Goal: Task Accomplishment & Management: Manage account settings

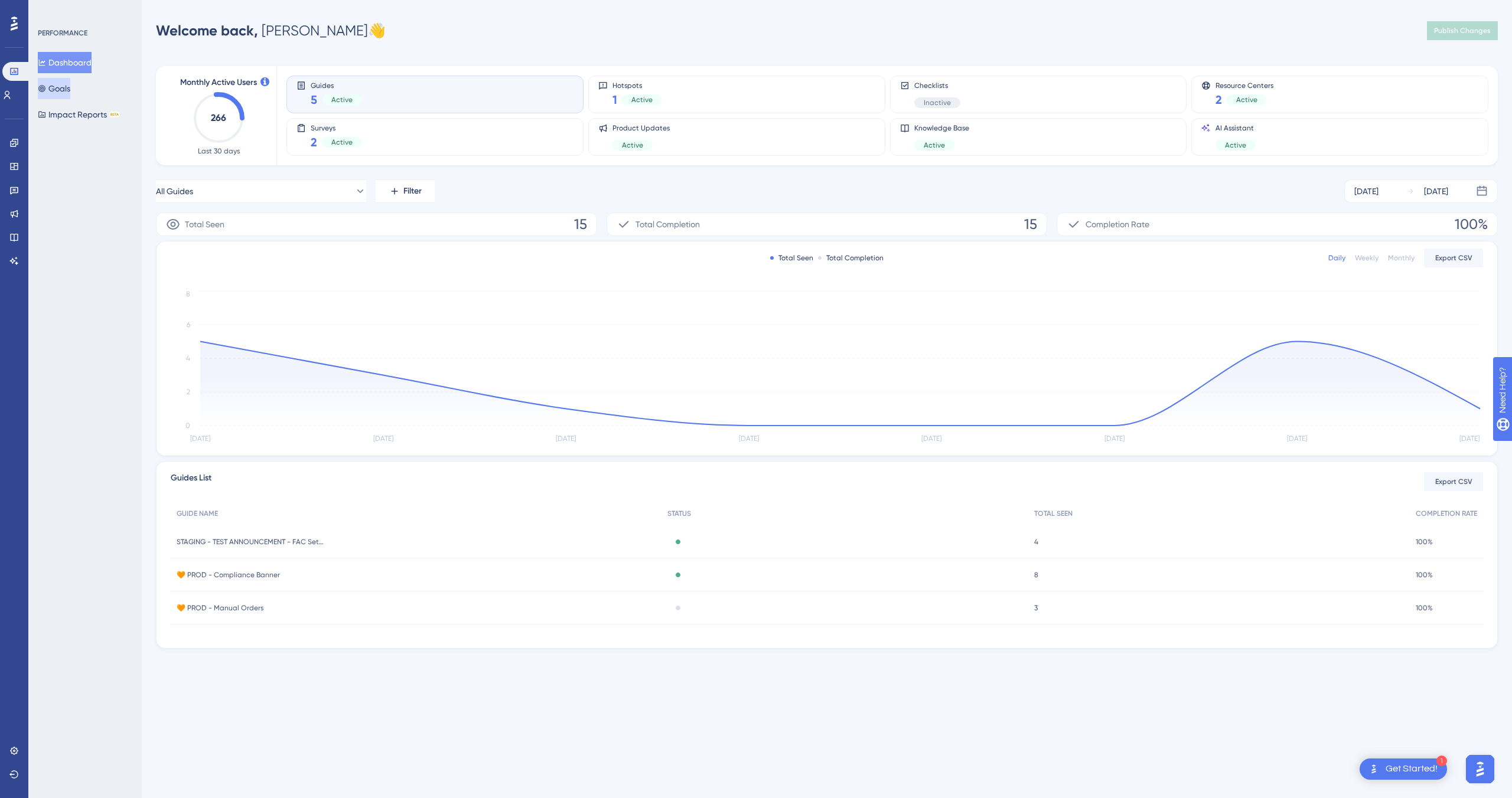
click at [70, 87] on button "Goals" at bounding box center [53, 89] width 32 height 22
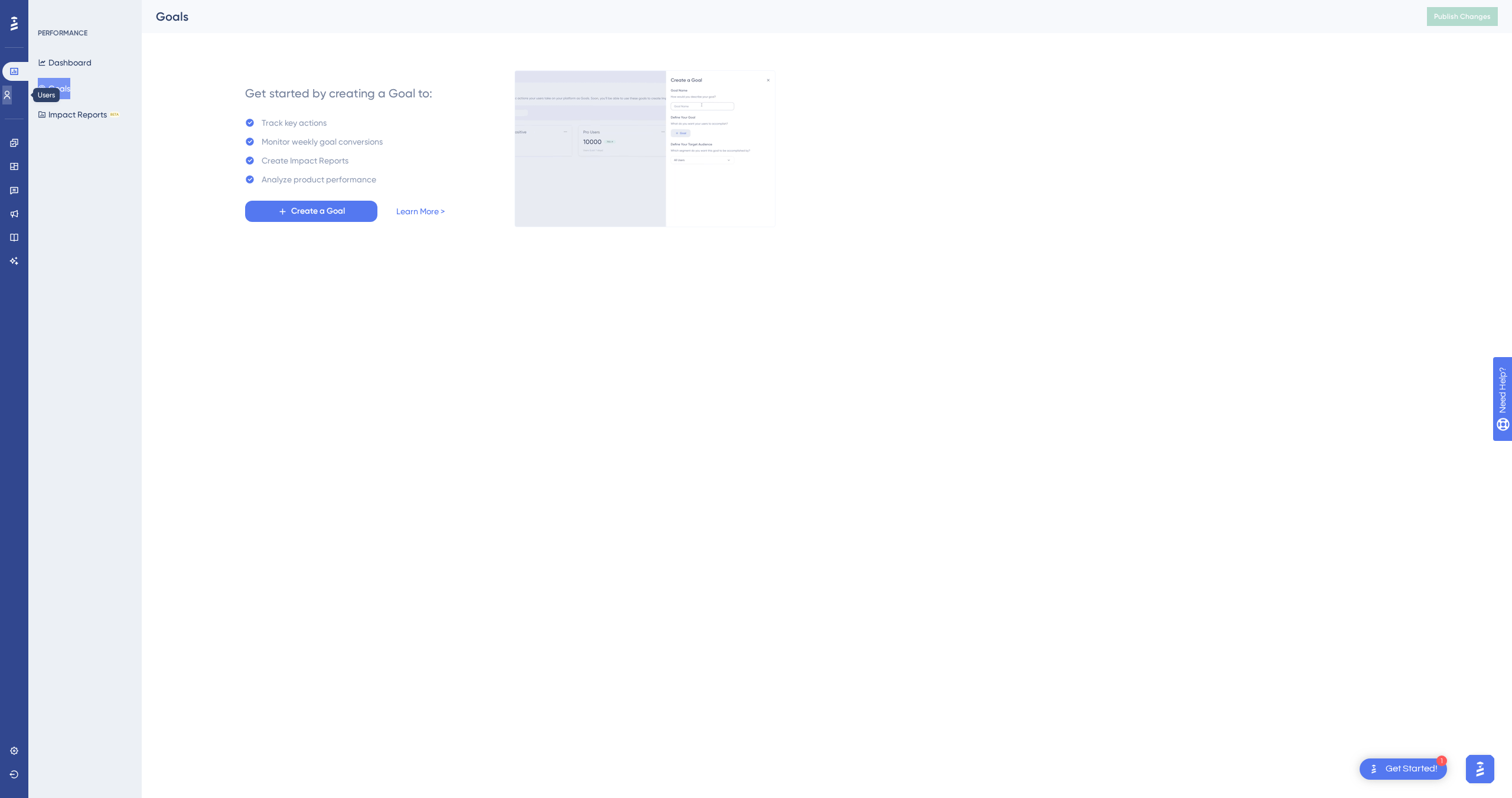
click at [8, 94] on link at bounding box center [6, 95] width 9 height 19
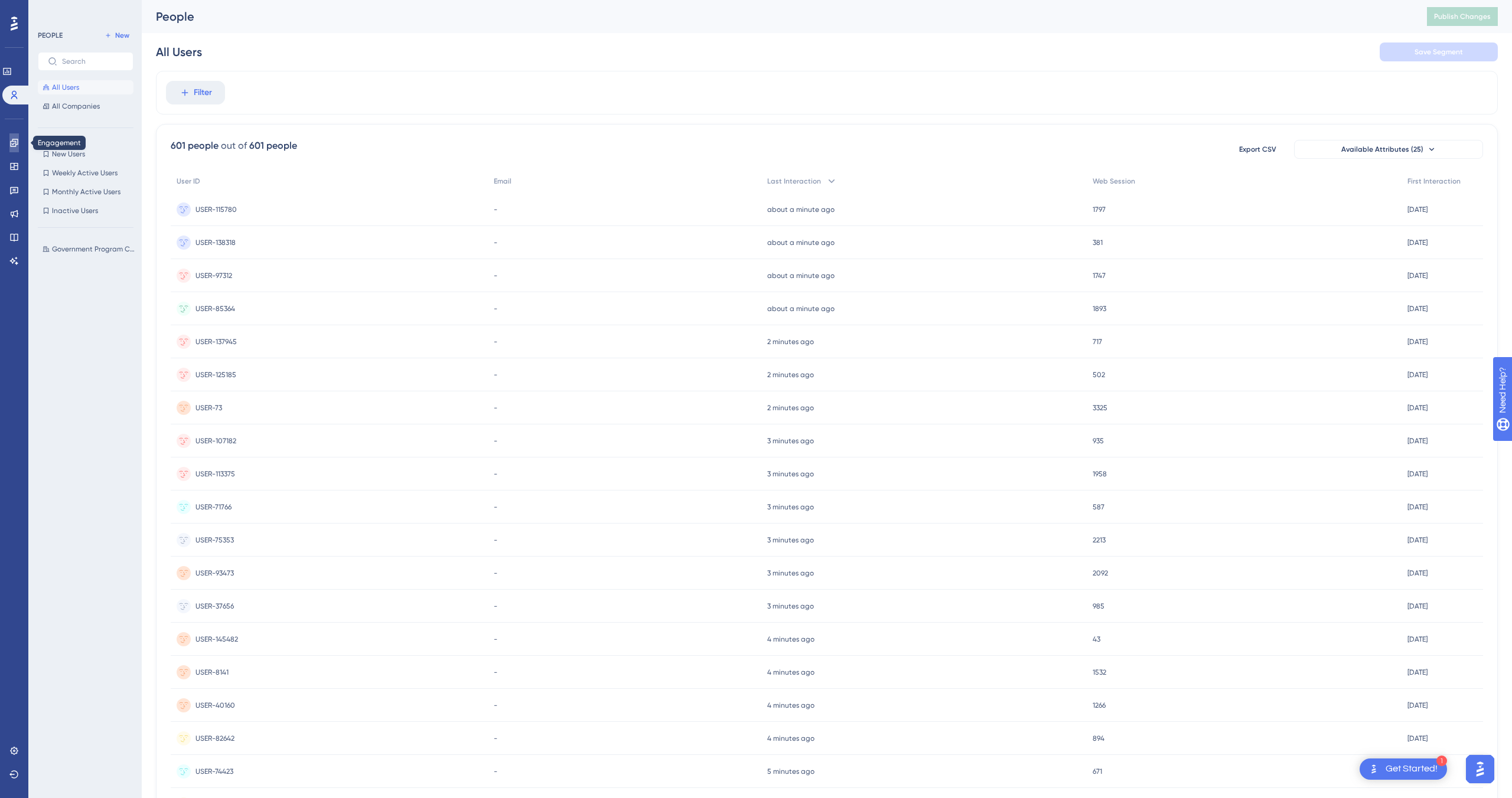
click at [12, 150] on link at bounding box center [14, 142] width 9 height 19
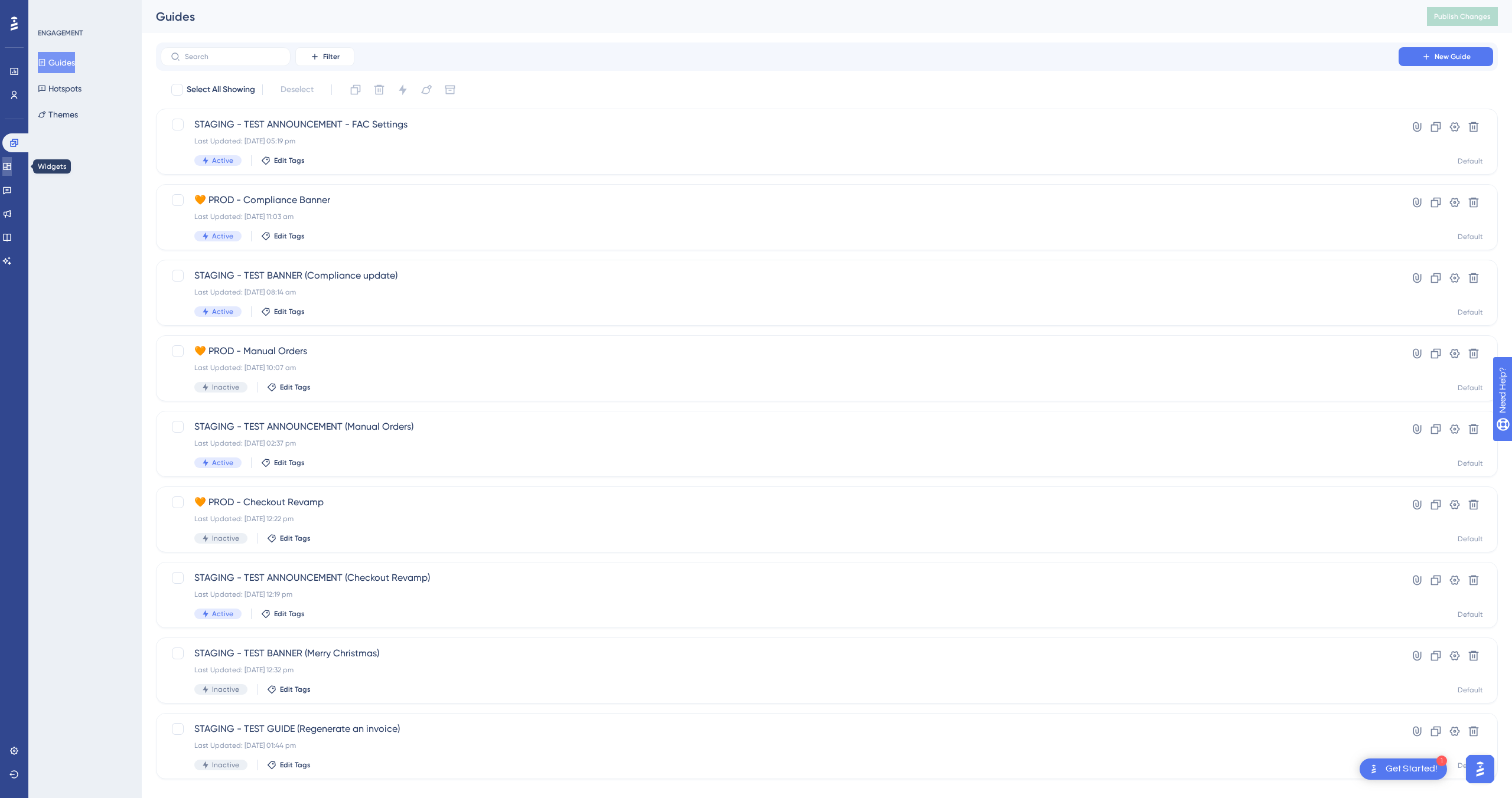
click at [11, 168] on icon at bounding box center [6, 166] width 9 height 9
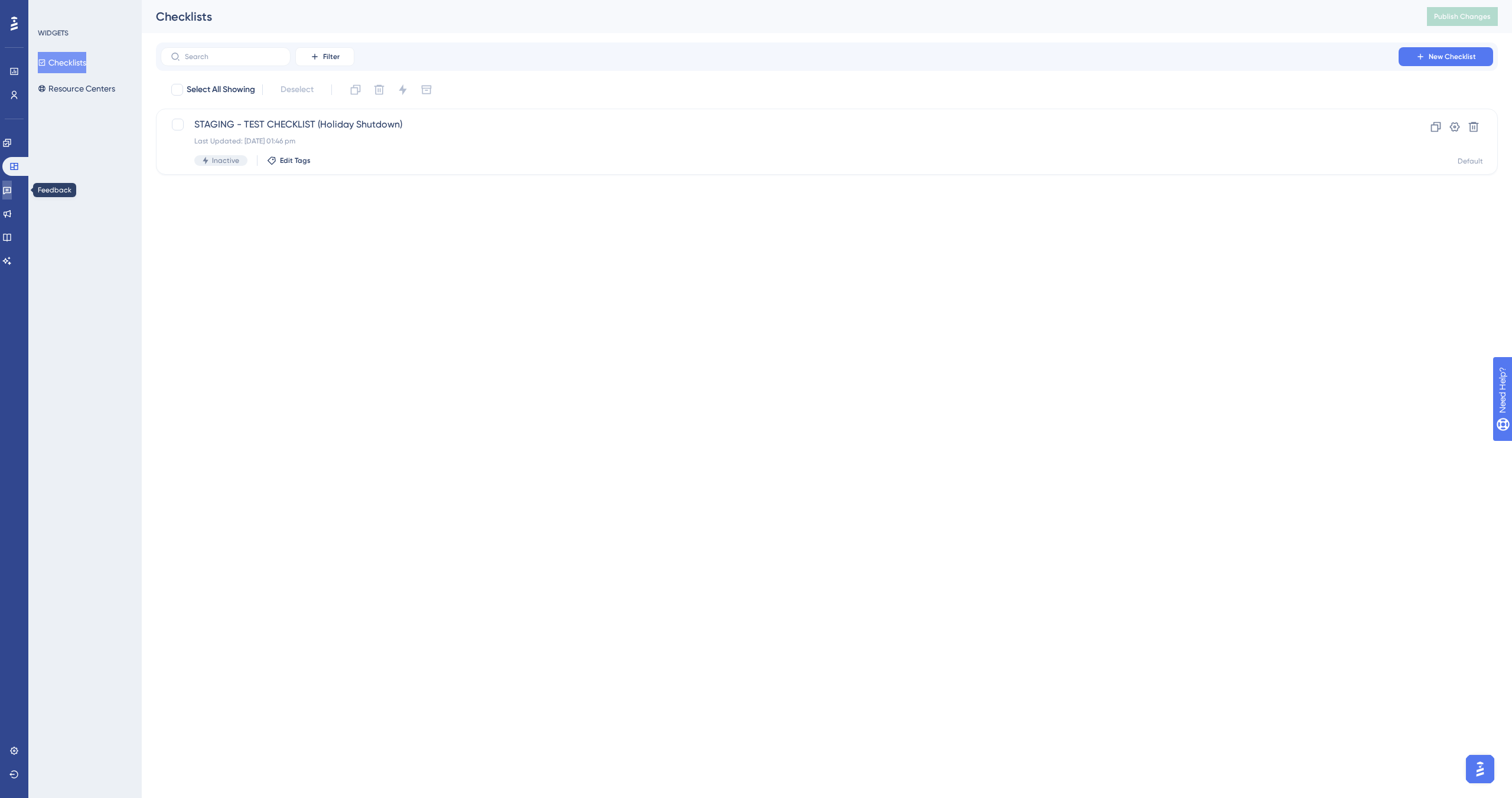
click at [12, 197] on link at bounding box center [6, 190] width 9 height 19
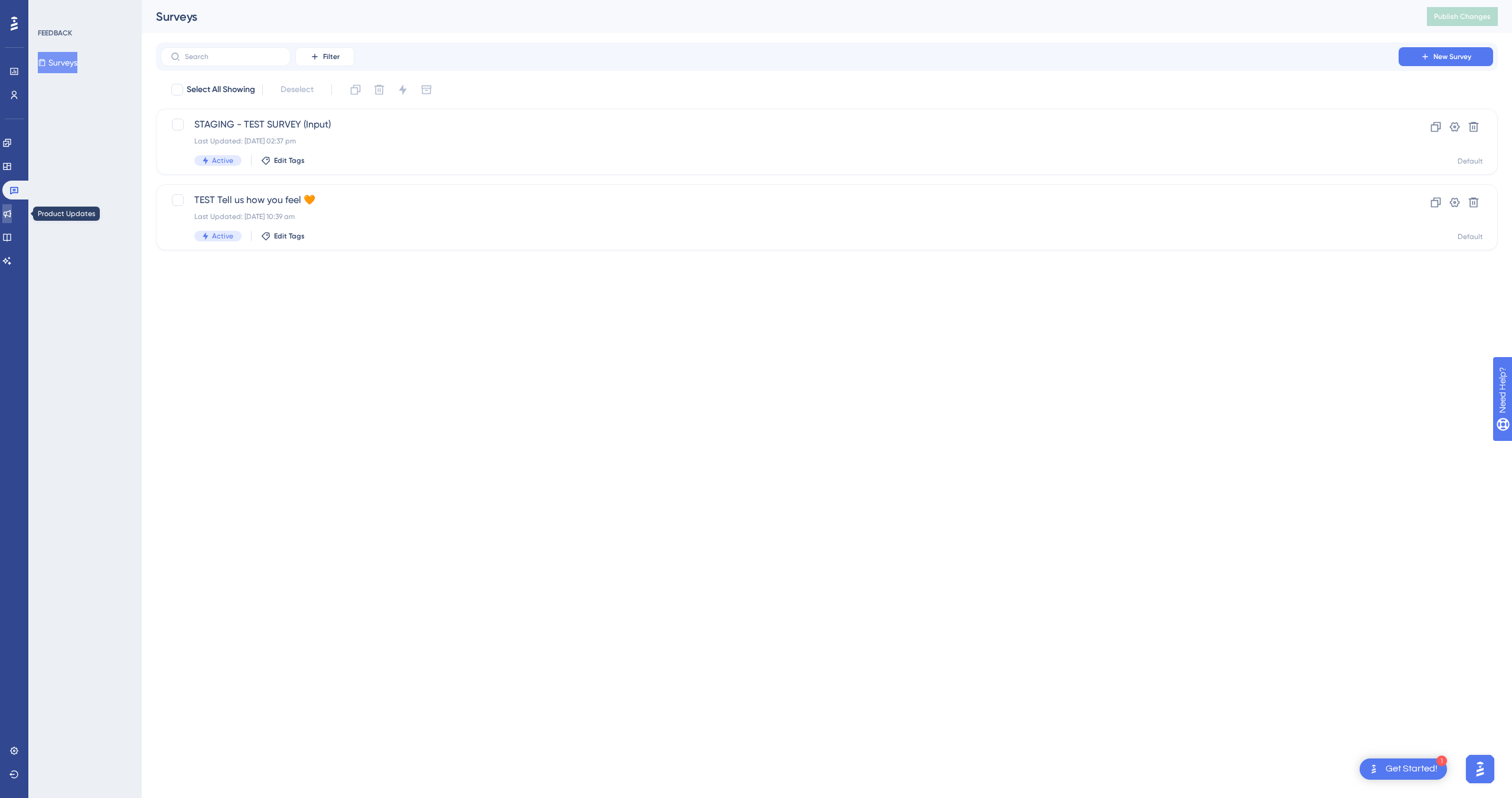
click at [12, 220] on link at bounding box center [6, 214] width 9 height 19
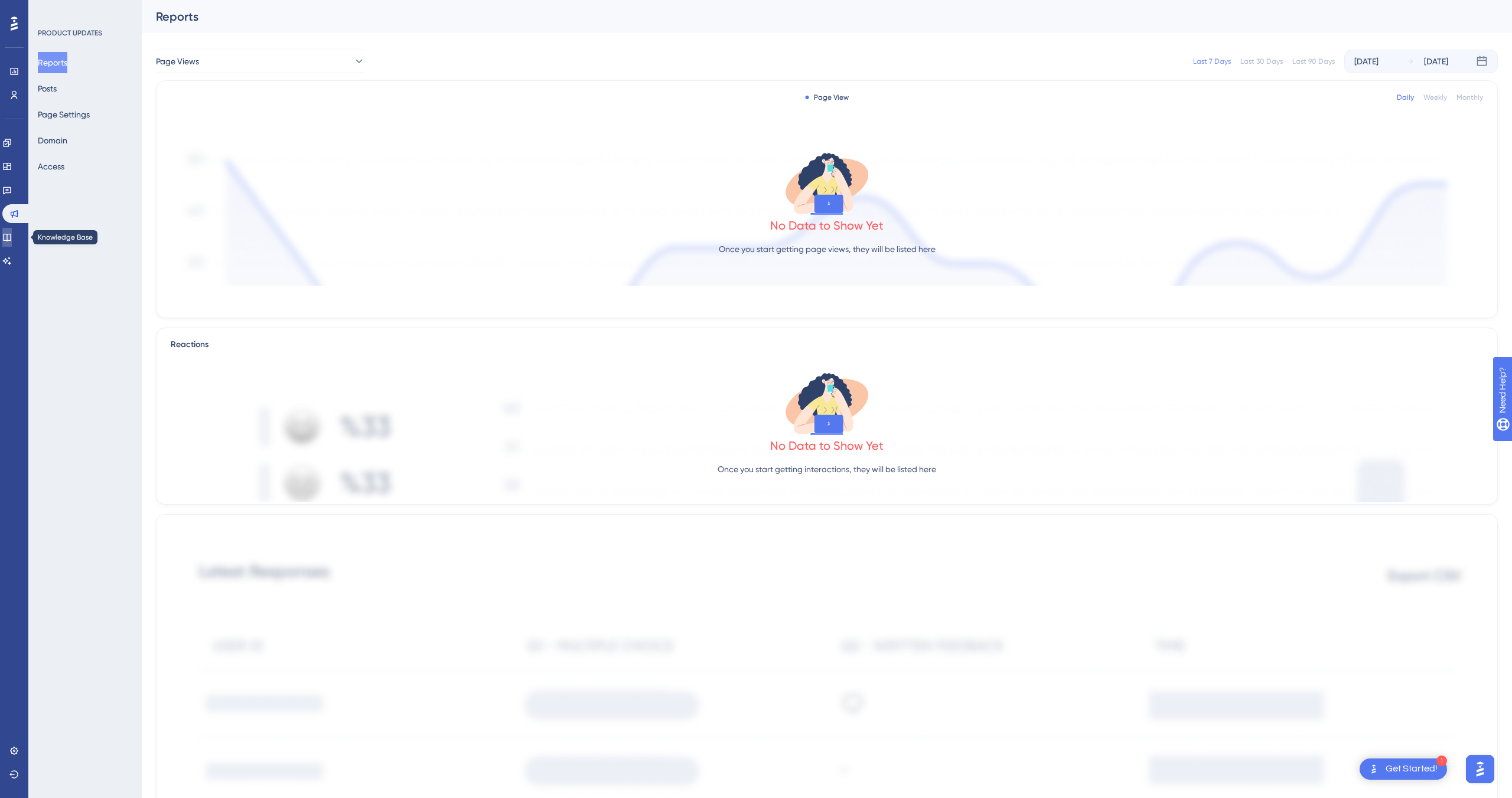
click at [12, 241] on icon at bounding box center [6, 237] width 9 height 9
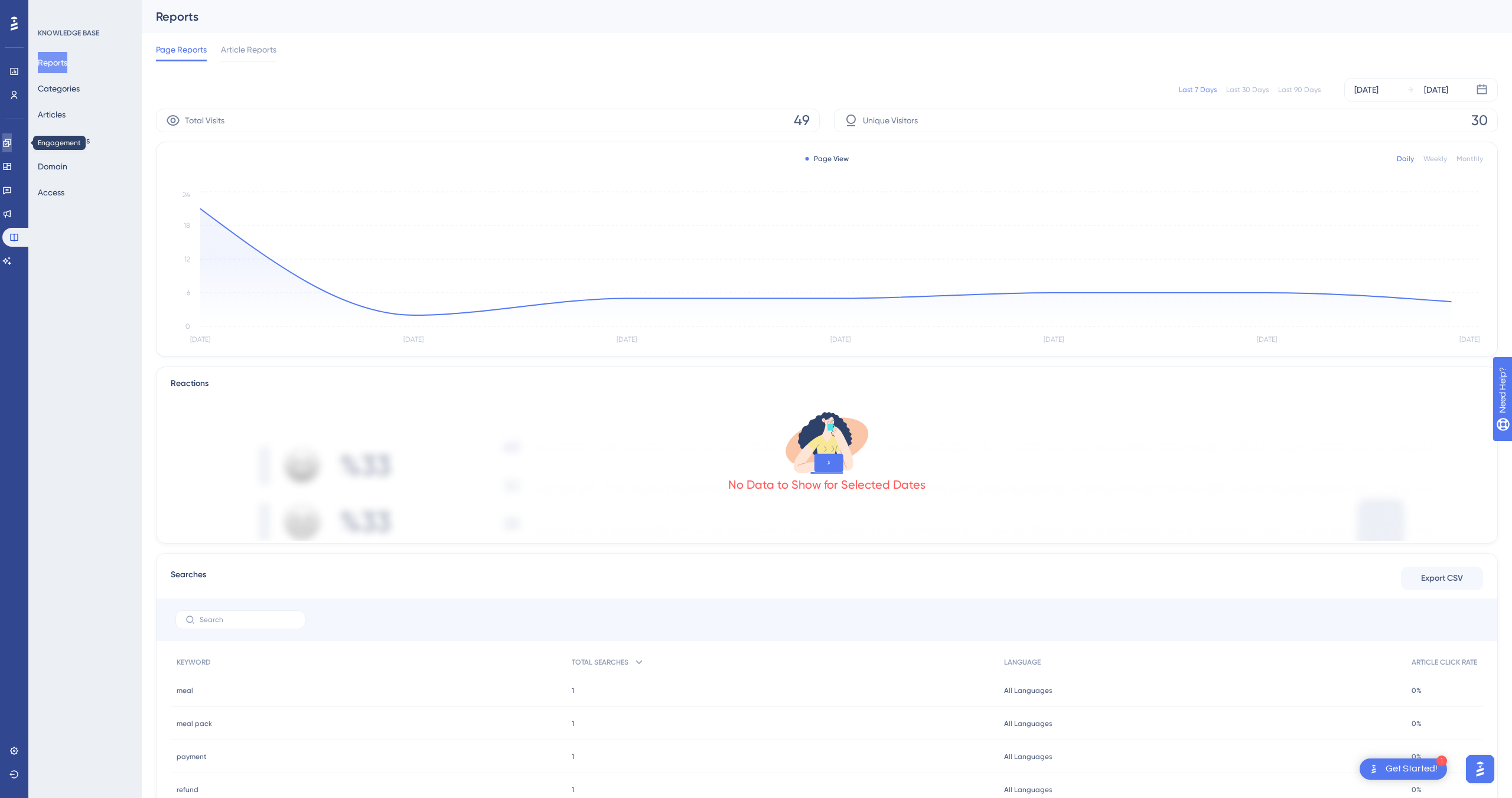
click at [9, 143] on icon at bounding box center [6, 142] width 9 height 9
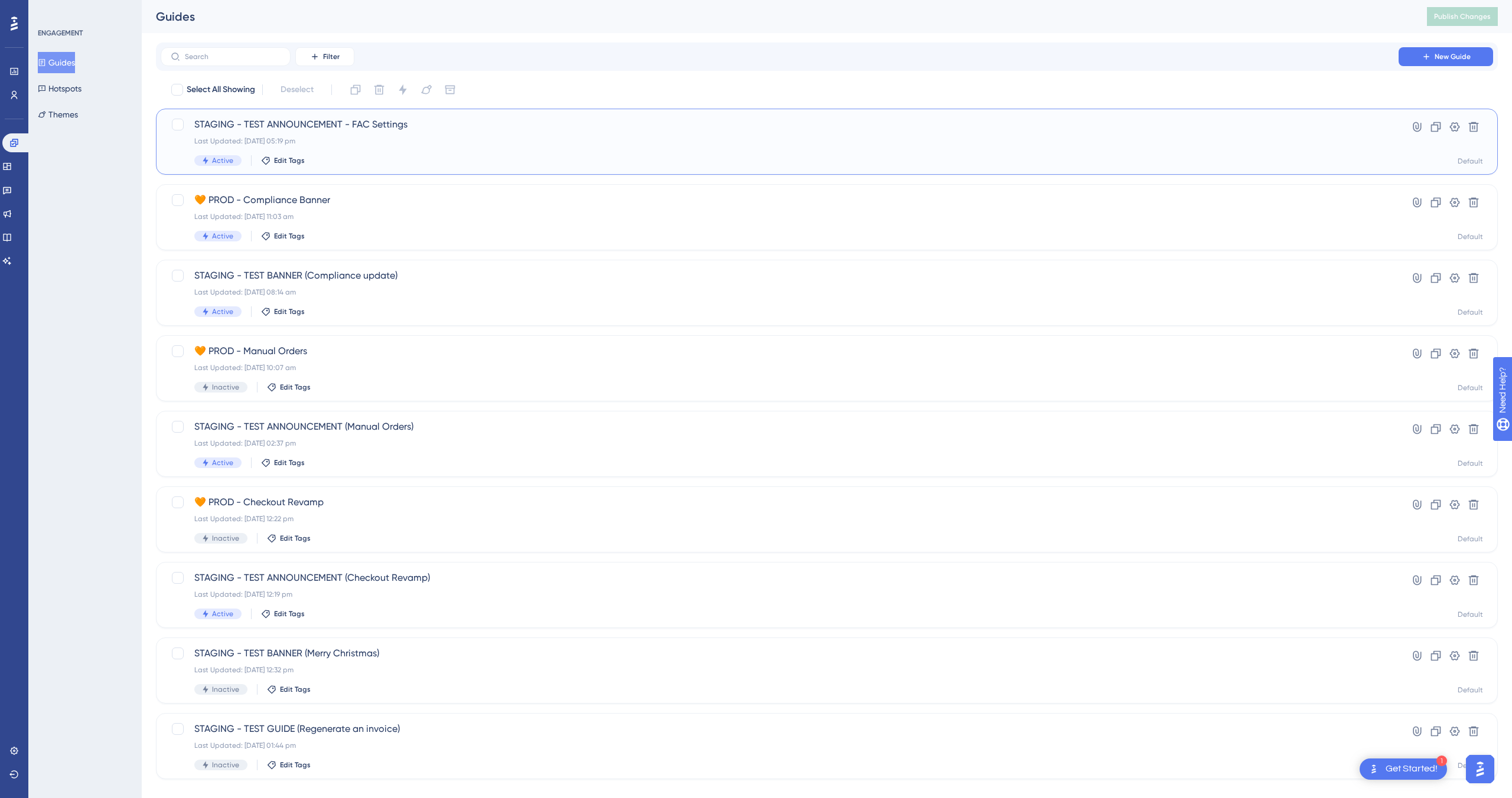
click at [428, 137] on div "Last Updated: [DATE] 05:19 pm" at bounding box center [780, 140] width 1171 height 9
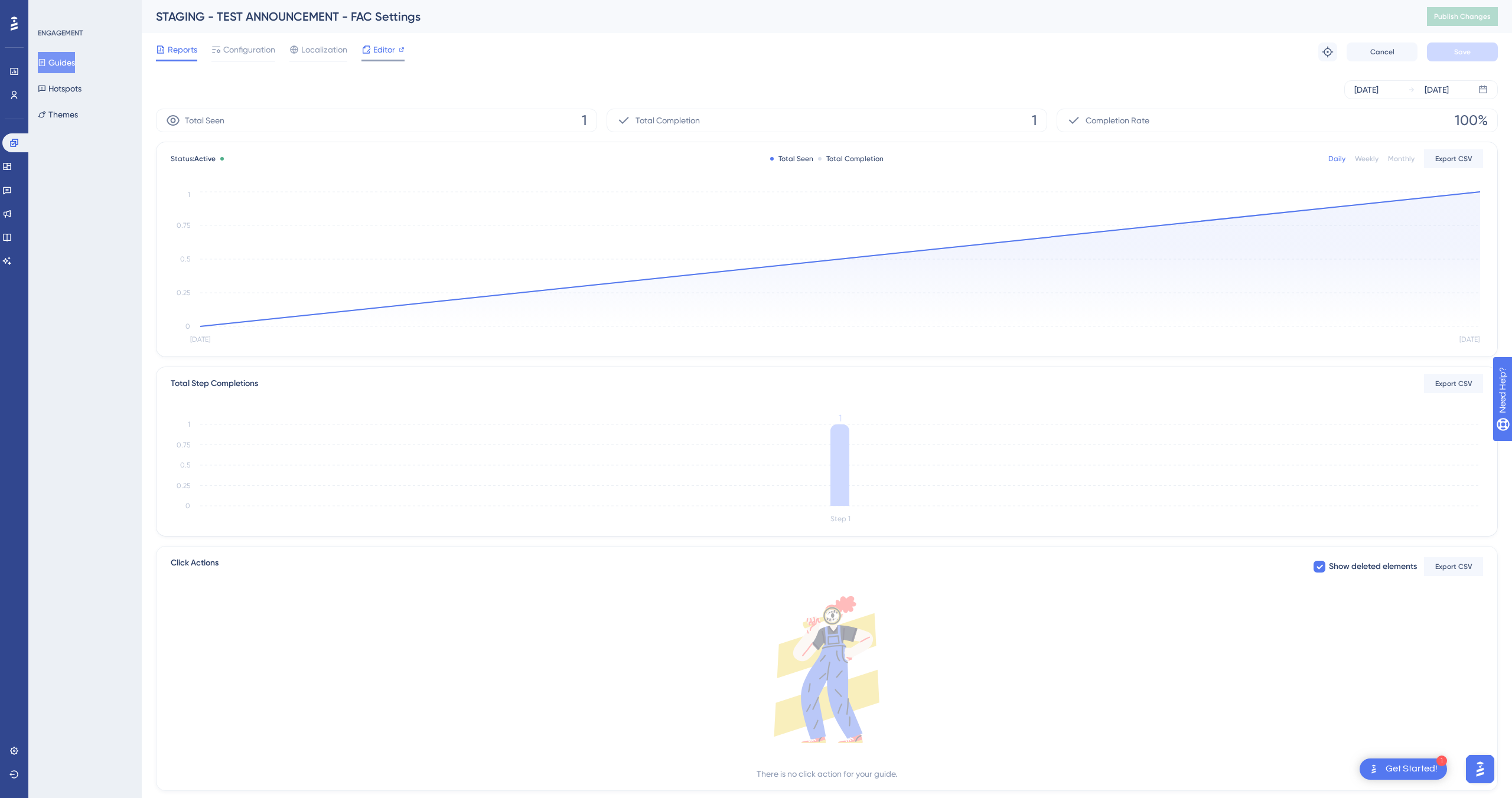
click at [379, 48] on span "Editor" at bounding box center [384, 50] width 22 height 14
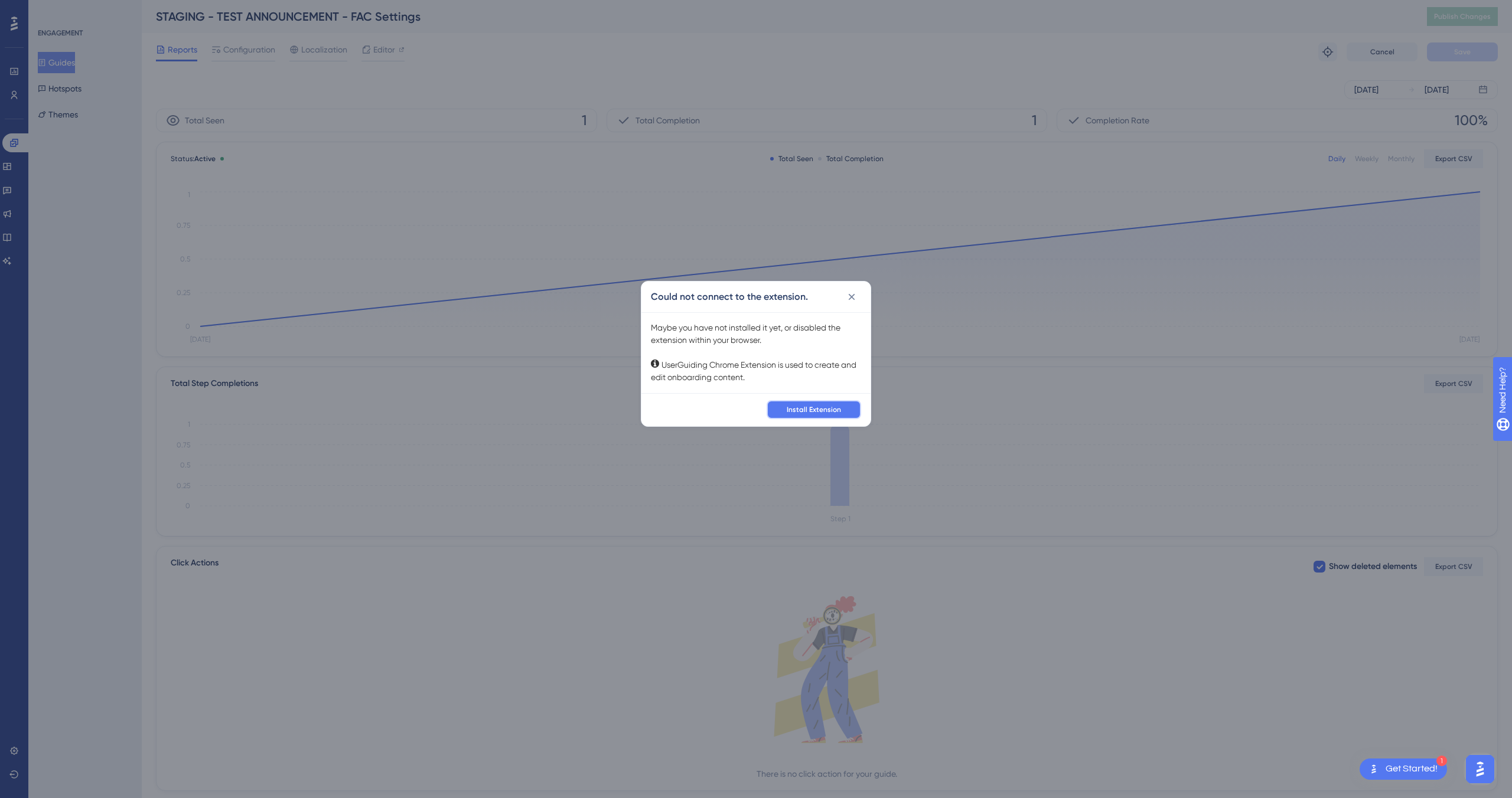
click at [708, 409] on span "Install Extension" at bounding box center [814, 409] width 54 height 9
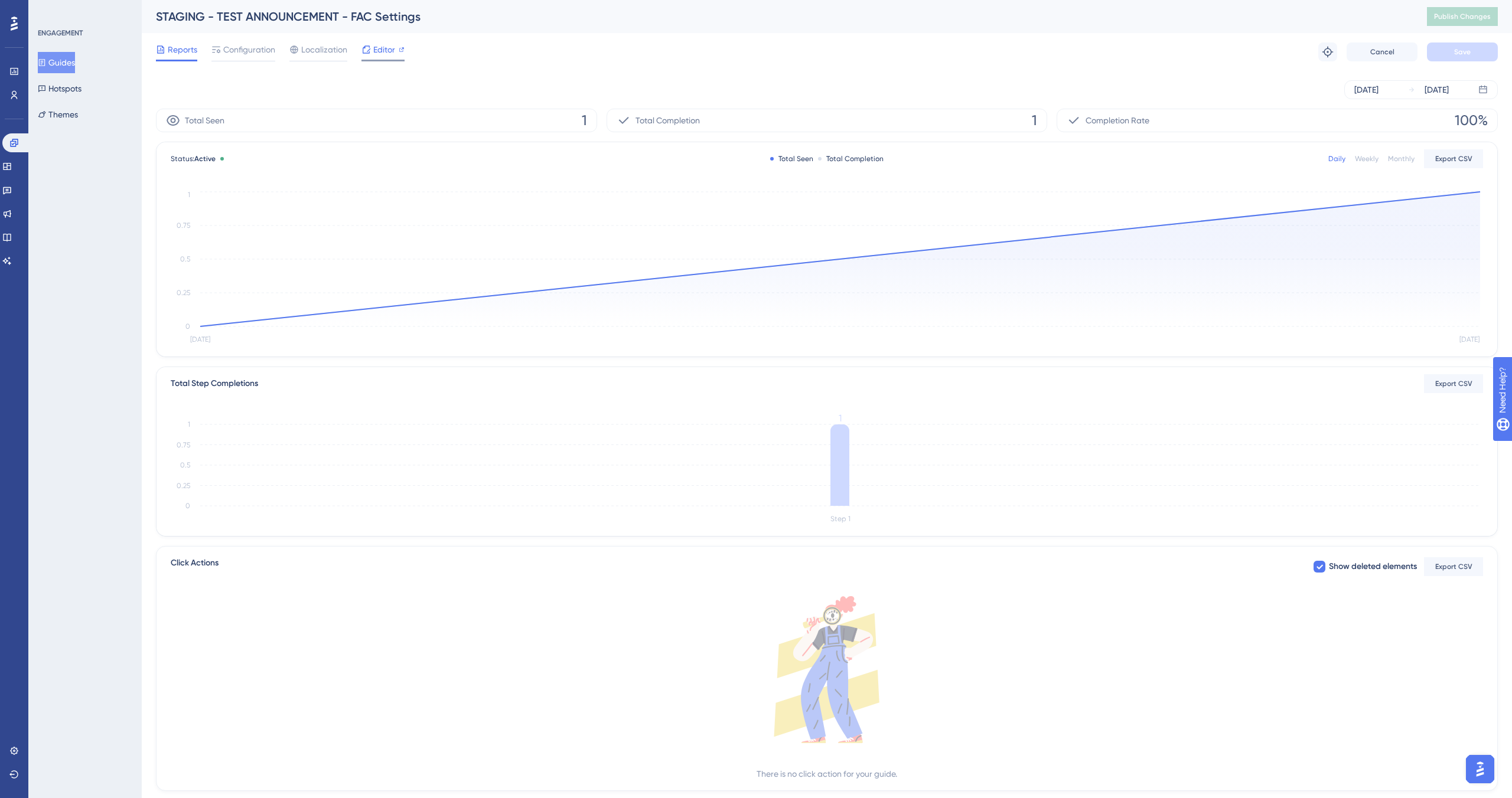
click at [380, 51] on span "Editor" at bounding box center [384, 50] width 22 height 14
click at [100, 150] on div "ENGAGEMENT Guides Hotspots Themes" at bounding box center [84, 399] width 113 height 798
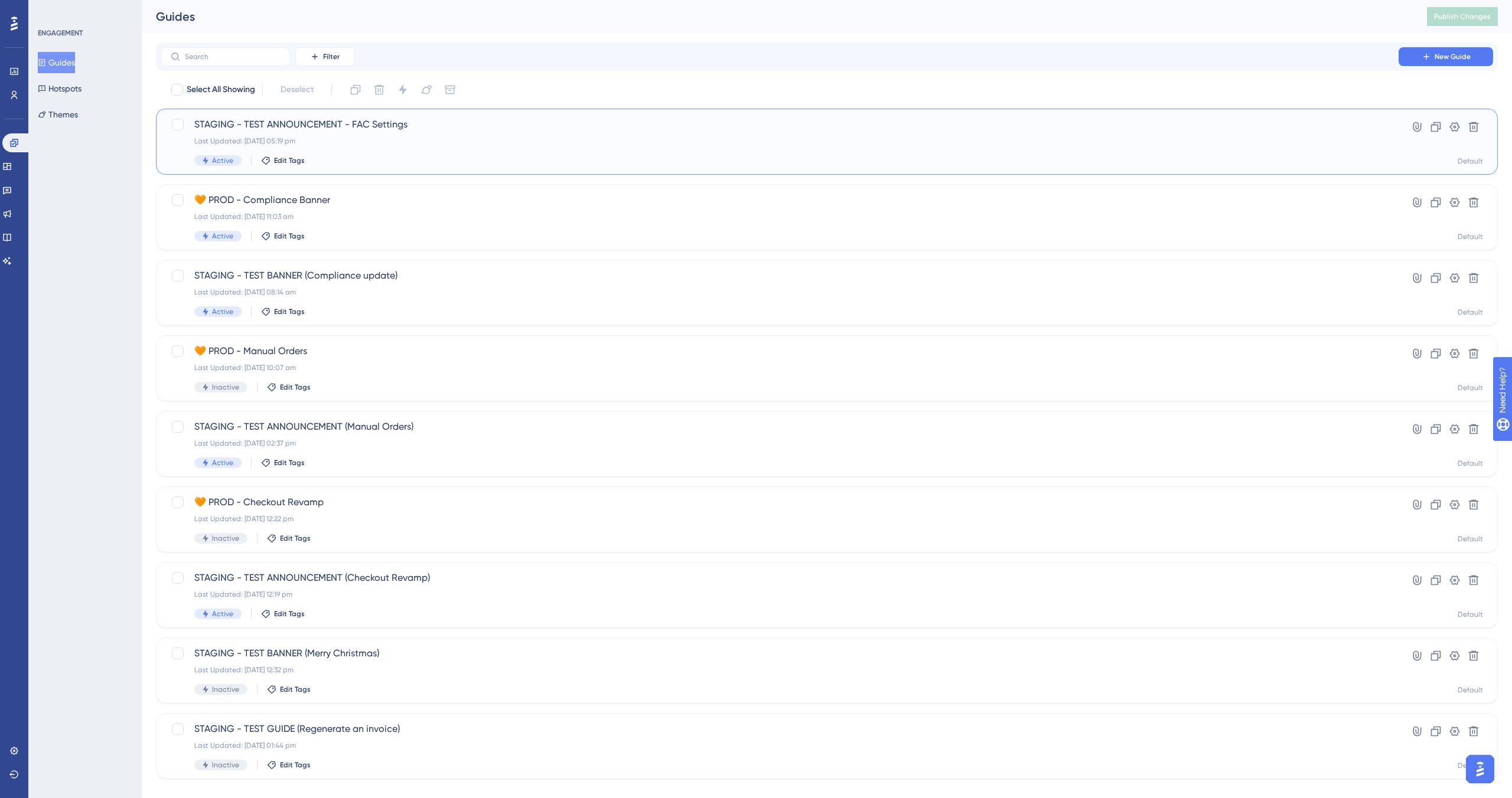
click at [409, 141] on div "Last Updated: [DATE] 05:19 pm" at bounding box center [780, 140] width 1171 height 9
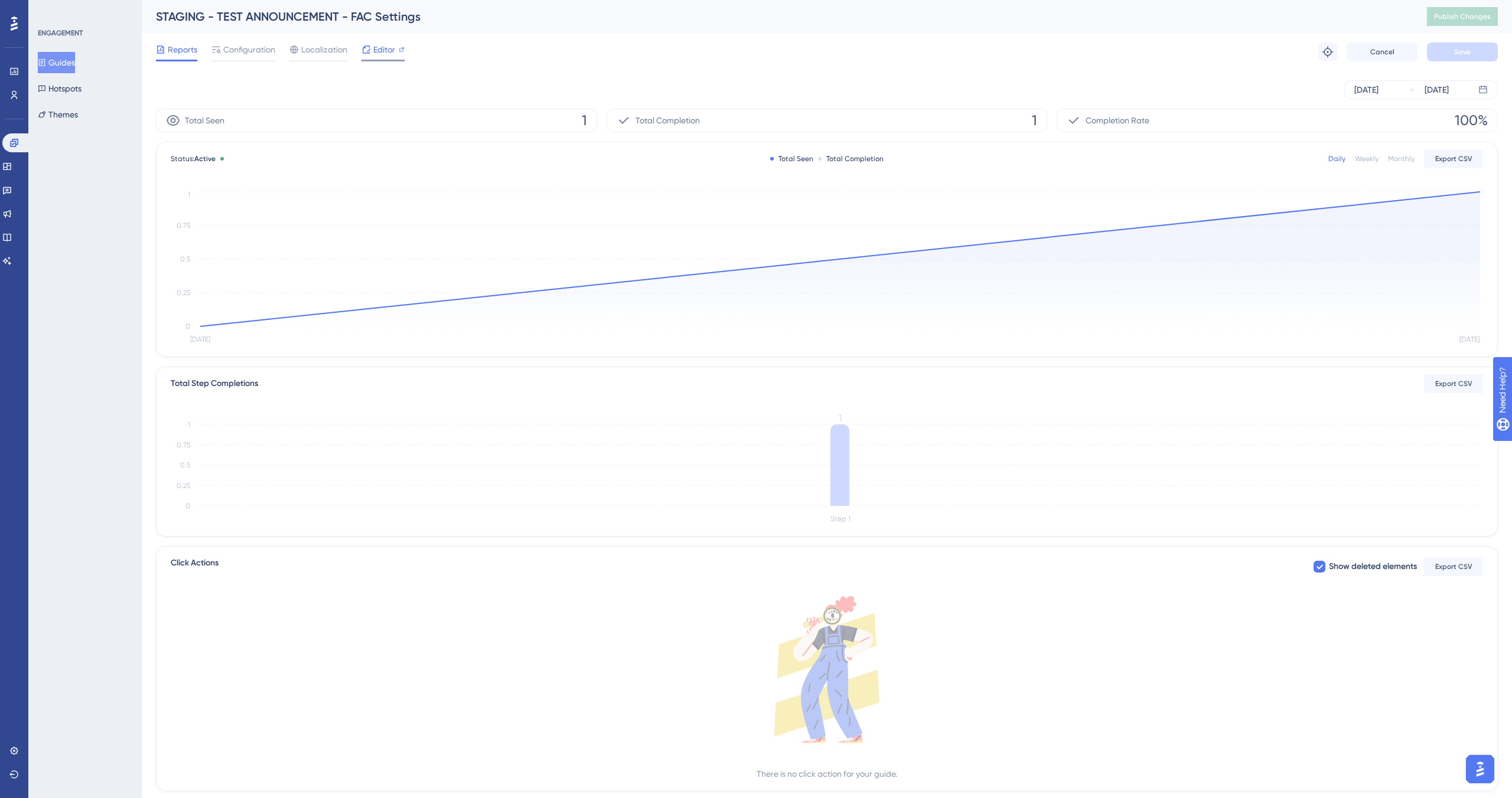
click at [382, 51] on span "Editor" at bounding box center [384, 50] width 22 height 14
click at [68, 64] on button "Guides" at bounding box center [56, 63] width 37 height 22
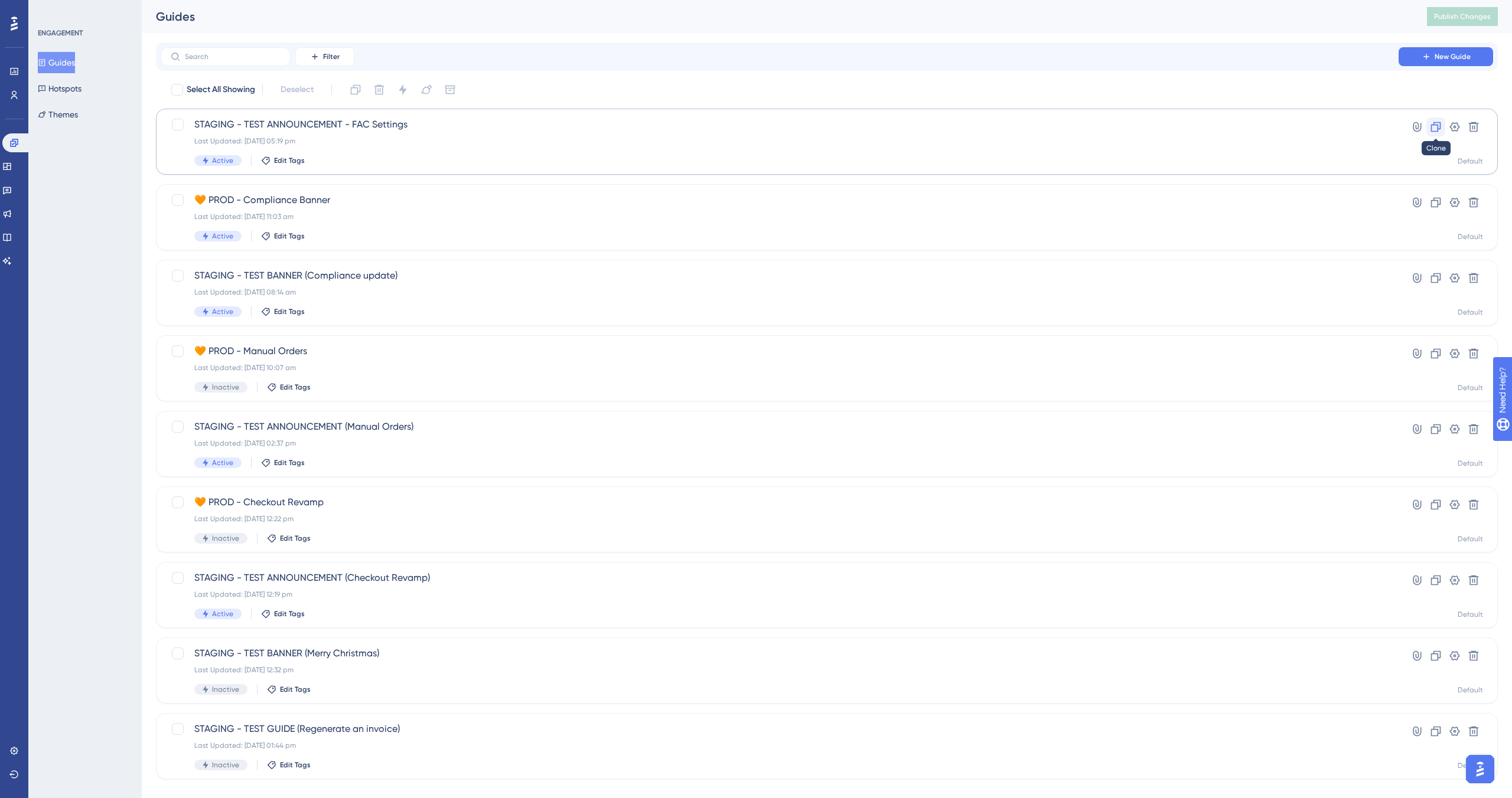
click at [708, 129] on icon at bounding box center [1436, 127] width 10 height 10
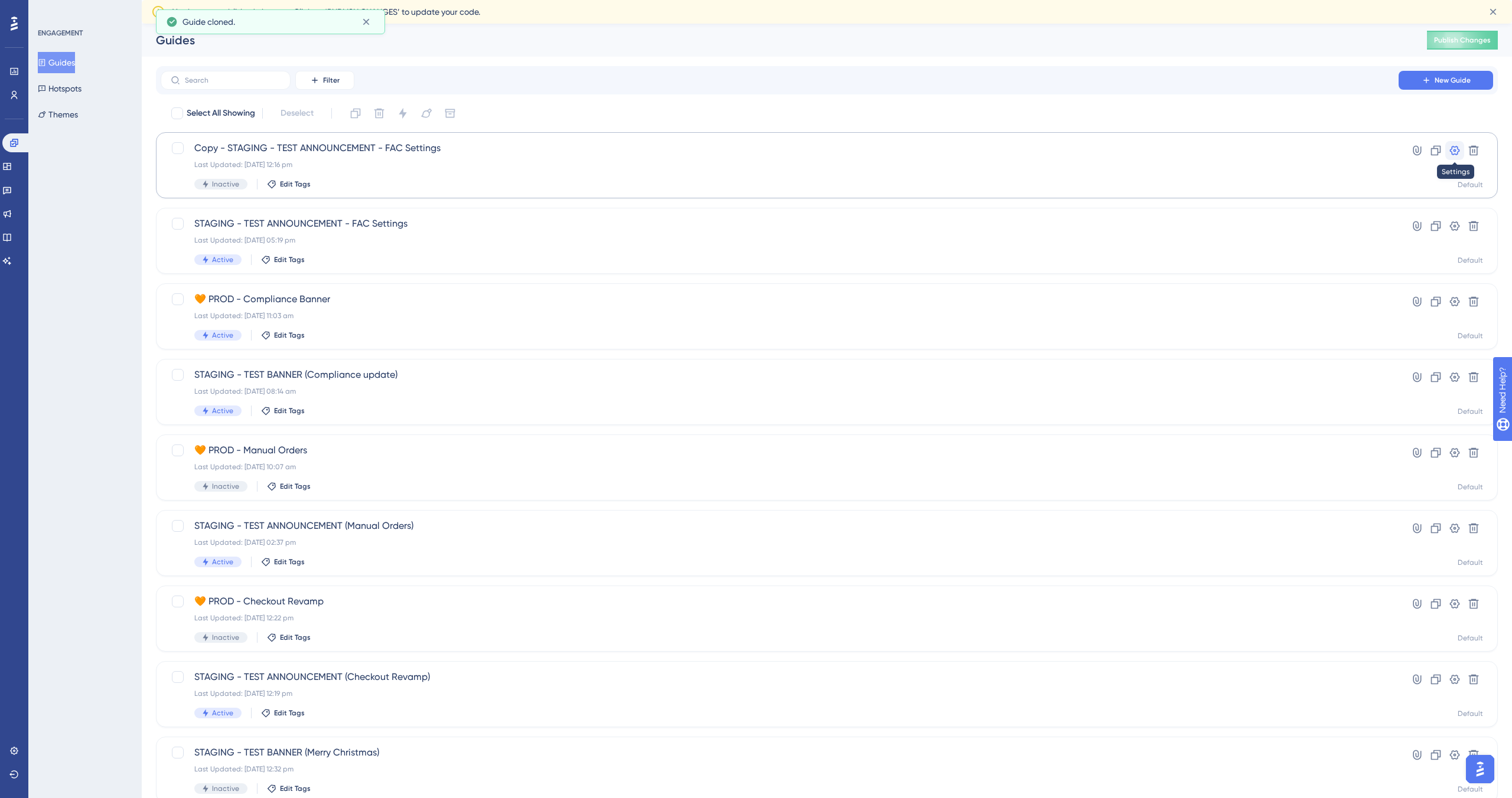
click at [708, 153] on icon at bounding box center [1455, 150] width 10 height 9
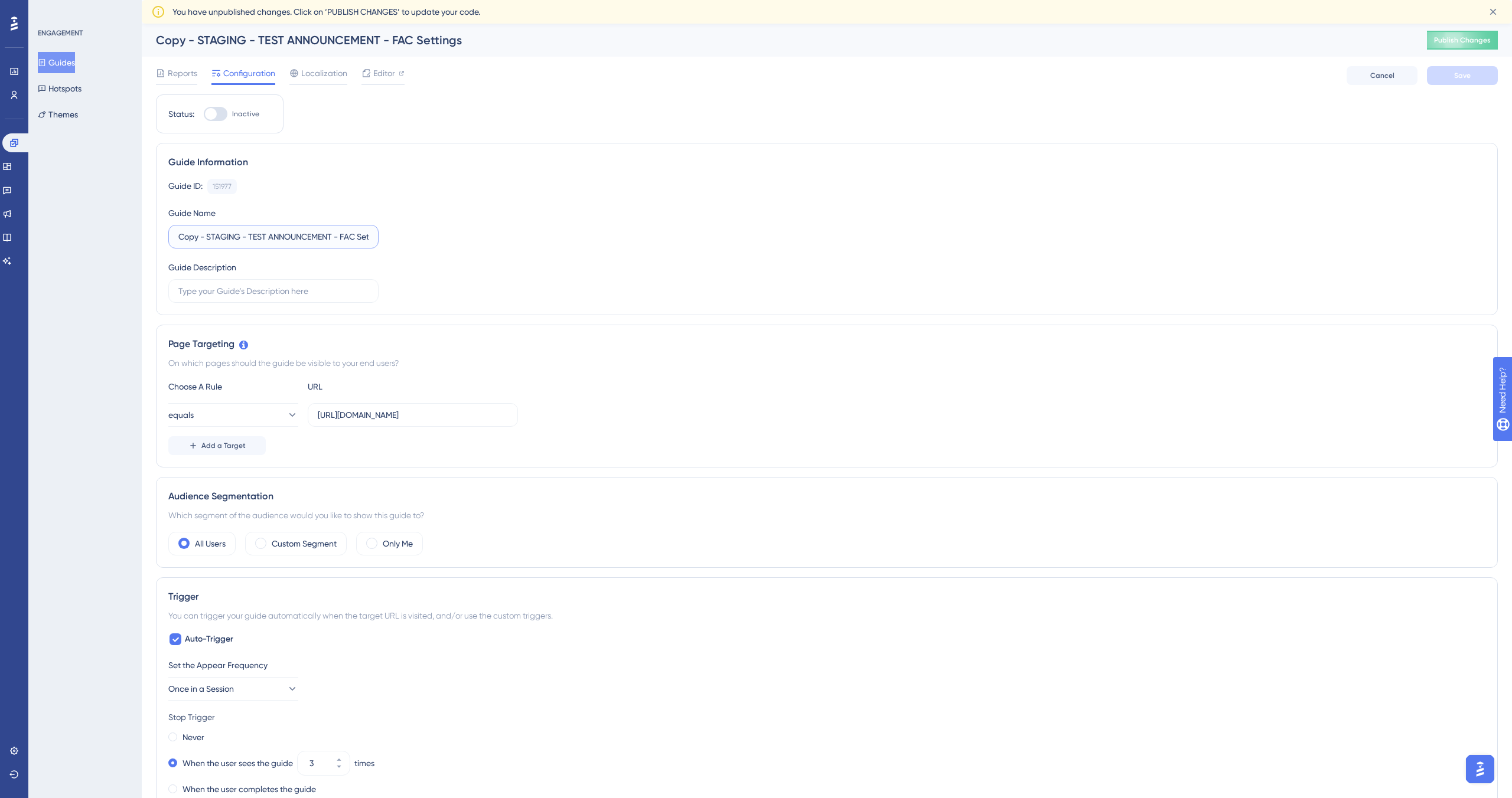
click at [235, 242] on input "Copy - STAGING - TEST ANNOUNCEMENT - FAC Settings" at bounding box center [274, 237] width 190 height 13
drag, startPoint x: 199, startPoint y: 236, endPoint x: 158, endPoint y: 236, distance: 41.0
click at [158, 236] on div "Guide Information Guide ID: 151977 Copy Guide Name Copy - STAGING - TEST ANNOUN…" at bounding box center [827, 230] width 1342 height 173
click at [510, 261] on div "Guide ID: 151977 Copy Guide Name [PERSON_NAME] - STAGING - TEST ANNOUNCEMENT - …" at bounding box center [827, 241] width 1317 height 124
click at [206, 241] on input "[PERSON_NAME] - STAGING - TEST ANNOUNCEMENT - FAC Settings" at bounding box center [274, 237] width 190 height 13
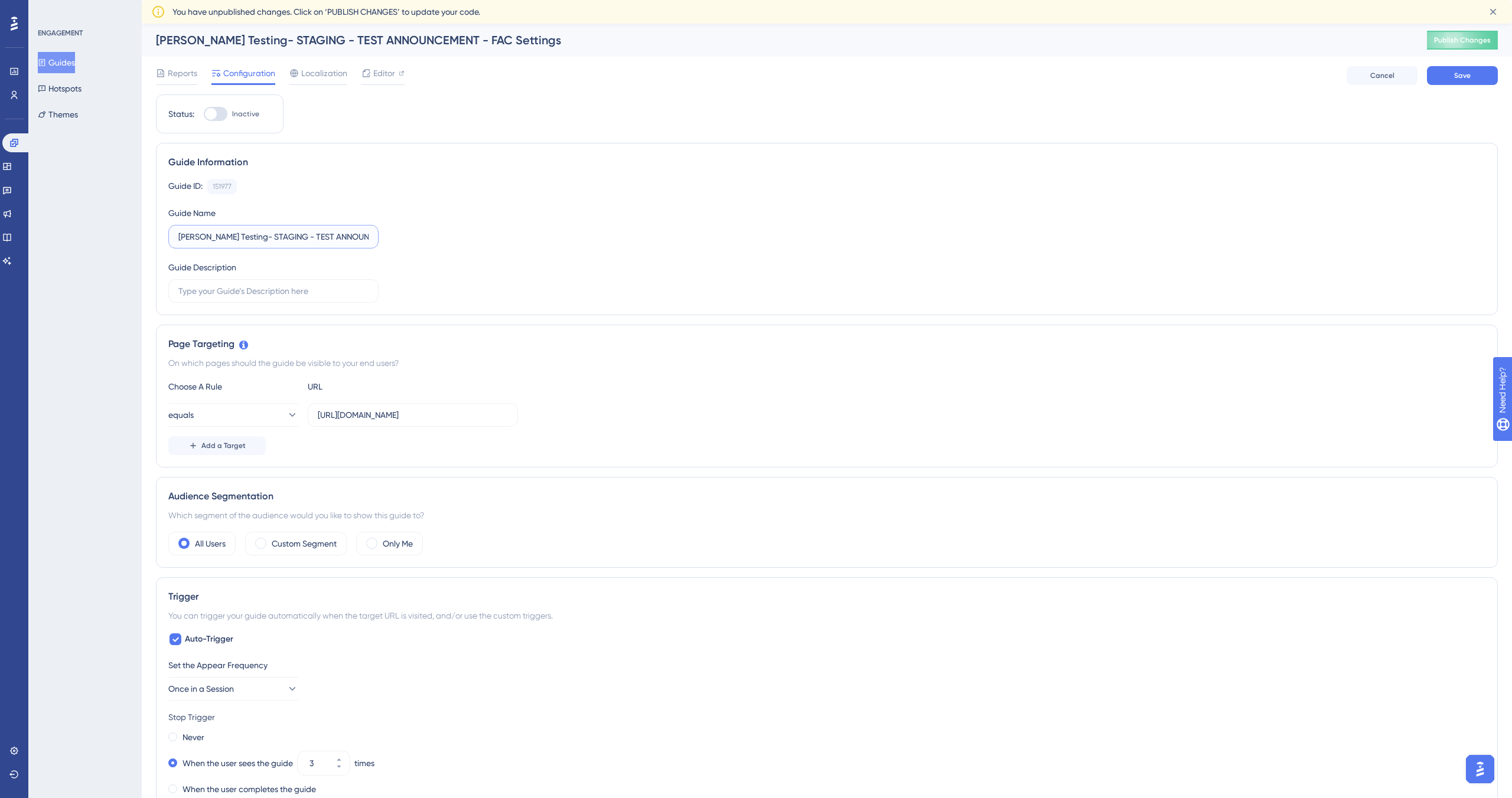
drag, startPoint x: 302, startPoint y: 236, endPoint x: 281, endPoint y: 236, distance: 21.0
click at [281, 236] on input "[PERSON_NAME] Testing- STAGING - TEST ANNOUNCEMENT - FAC Settings" at bounding box center [274, 237] width 190 height 13
type input "[PERSON_NAME] Testing- STAGING - ANNOUNCEMENT - FAC Settings"
click at [531, 240] on div "Guide ID: 151977 Copy Guide Name [PERSON_NAME] Testing- STAGING - ANNOUNCEMENT …" at bounding box center [827, 241] width 1317 height 124
click at [708, 74] on span "Save" at bounding box center [1462, 75] width 17 height 9
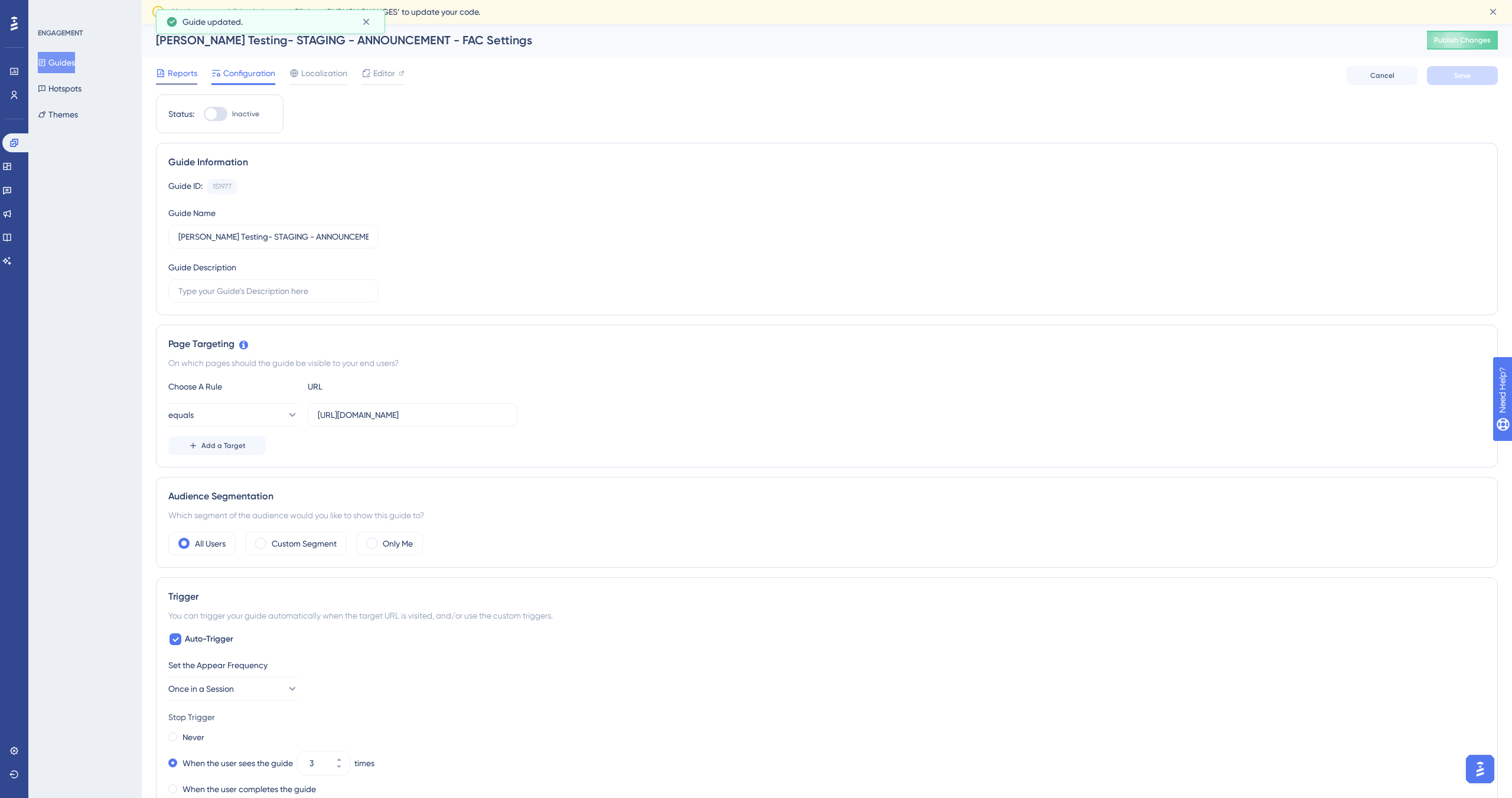
click at [181, 76] on span "Reports" at bounding box center [182, 73] width 30 height 14
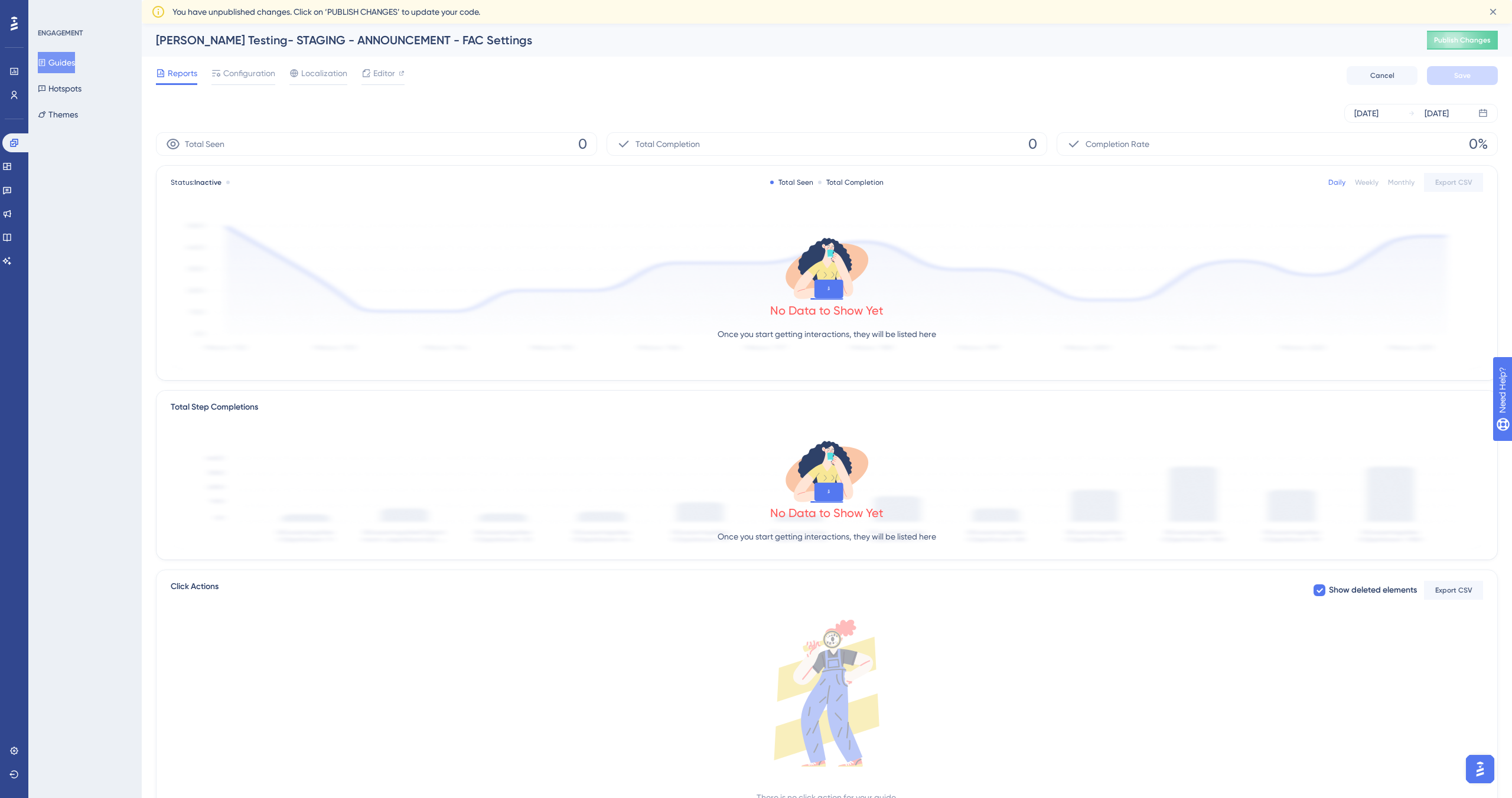
click at [179, 72] on span "Reports" at bounding box center [182, 73] width 30 height 14
click at [184, 82] on div "Reports" at bounding box center [176, 76] width 41 height 19
click at [75, 60] on button "Guides" at bounding box center [56, 63] width 37 height 22
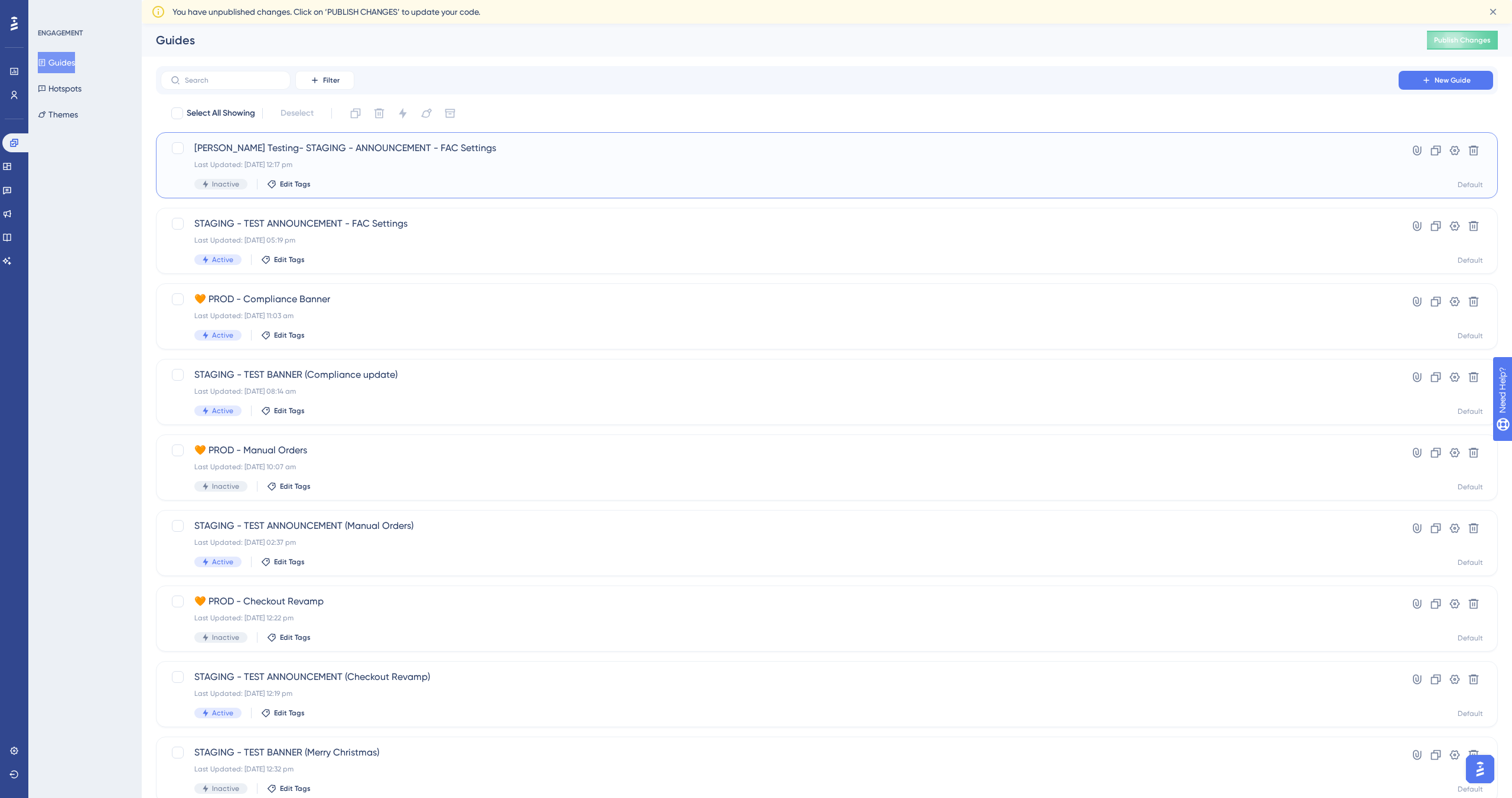
click at [708, 175] on div "[PERSON_NAME] Testing- STAGING - ANNOUNCEMENT - FAC Settings Last Updated: [DAT…" at bounding box center [780, 165] width 1171 height 48
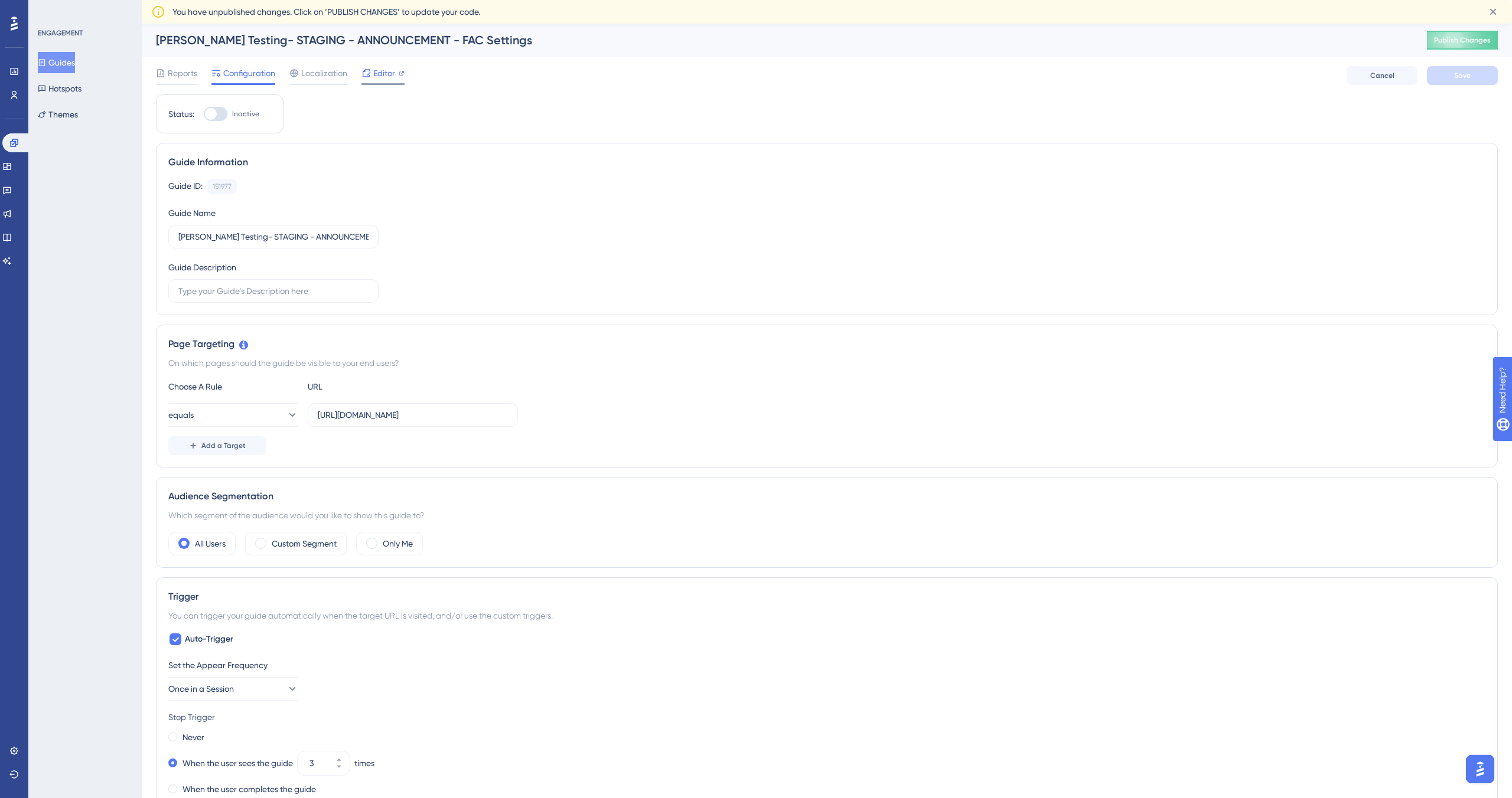
click at [375, 73] on span "Editor" at bounding box center [384, 73] width 22 height 14
